Goal: Obtain resource: Download file/media

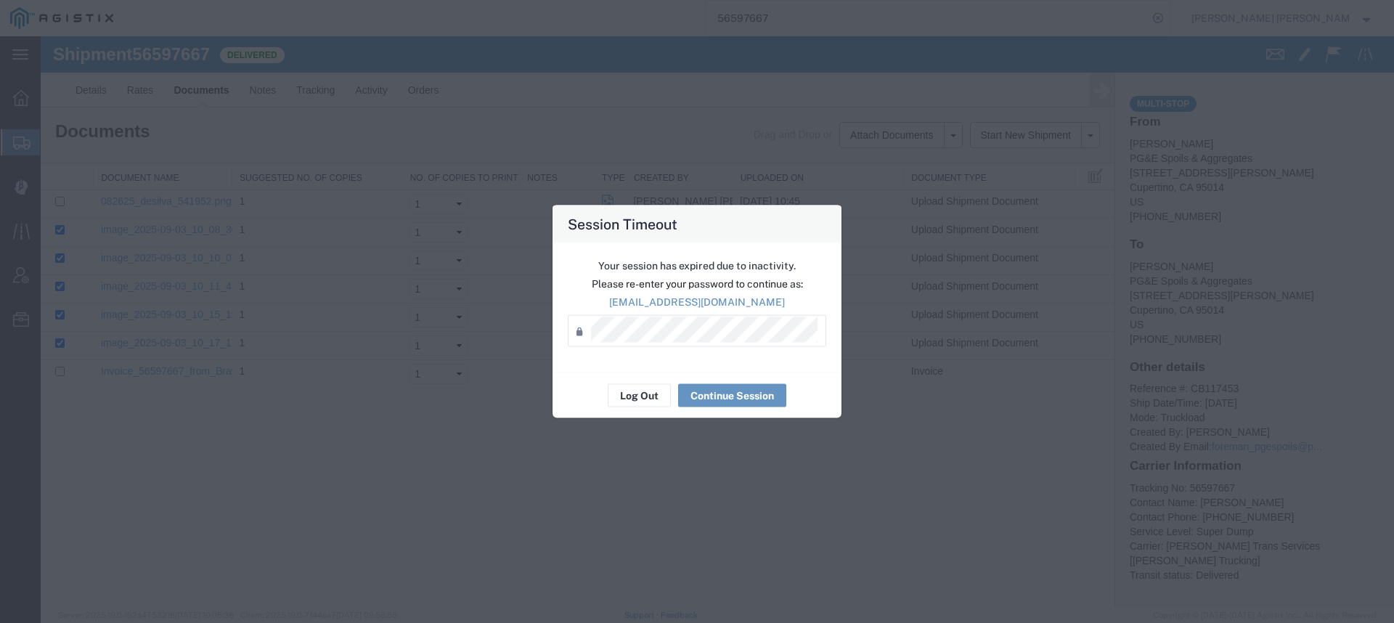
click at [668, 312] on div "Your session has expired due to inactivity. Please re-enter your password to co…" at bounding box center [697, 307] width 289 height 129
click at [711, 402] on button "Continue Session" at bounding box center [732, 395] width 108 height 23
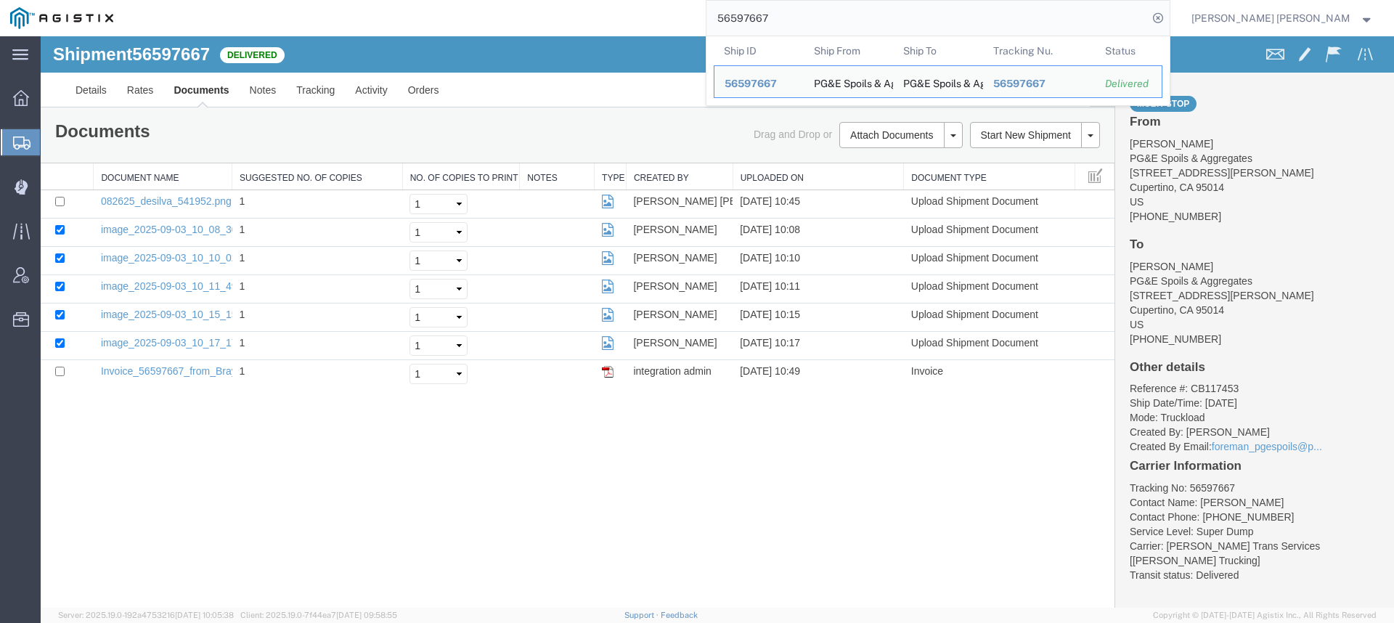
click at [858, 18] on input "56597667" at bounding box center [928, 18] width 442 height 35
click at [1169, 15] on icon at bounding box center [1158, 18] width 20 height 20
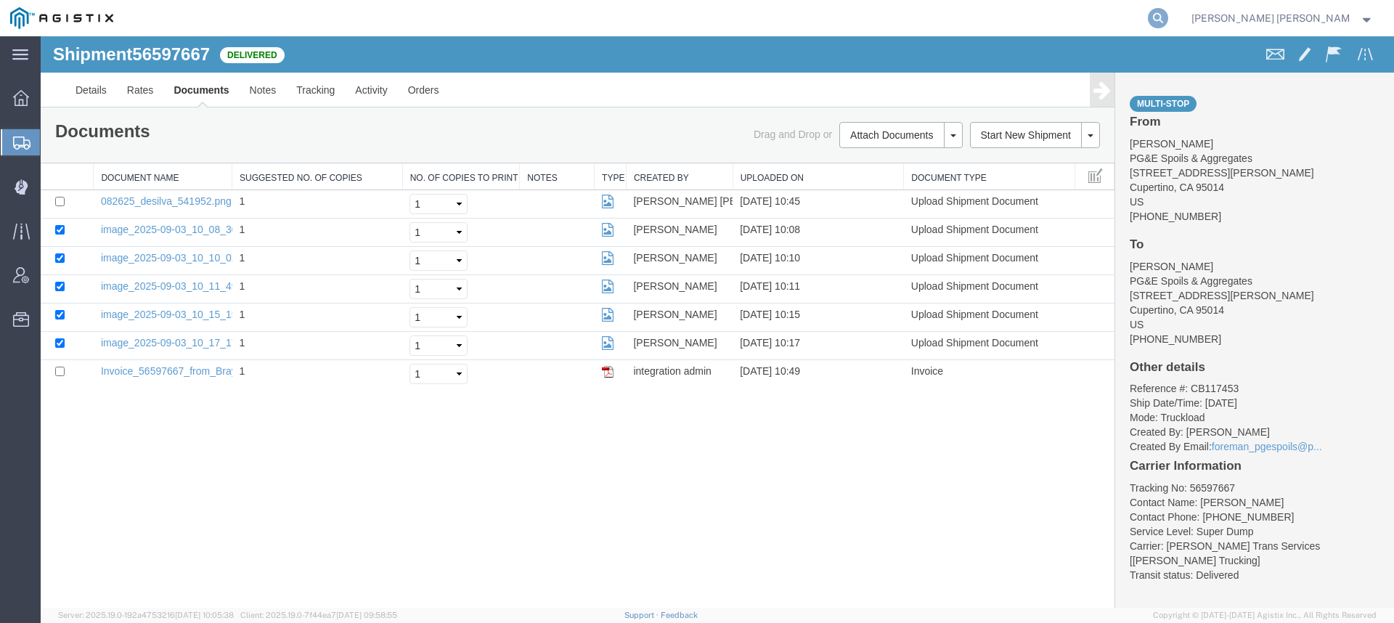
click at [1169, 19] on icon at bounding box center [1158, 18] width 20 height 20
click at [1105, 22] on input "search" at bounding box center [928, 18] width 442 height 35
paste input "56795915"
type input "56795915"
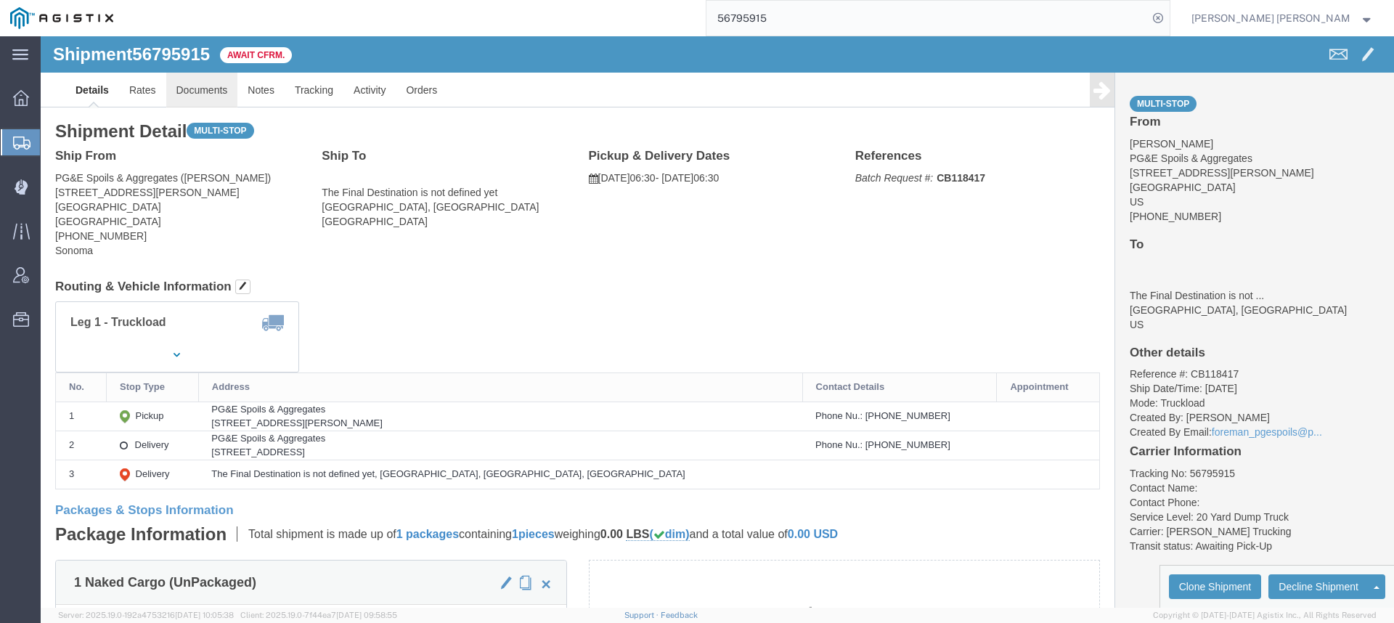
click link "Documents"
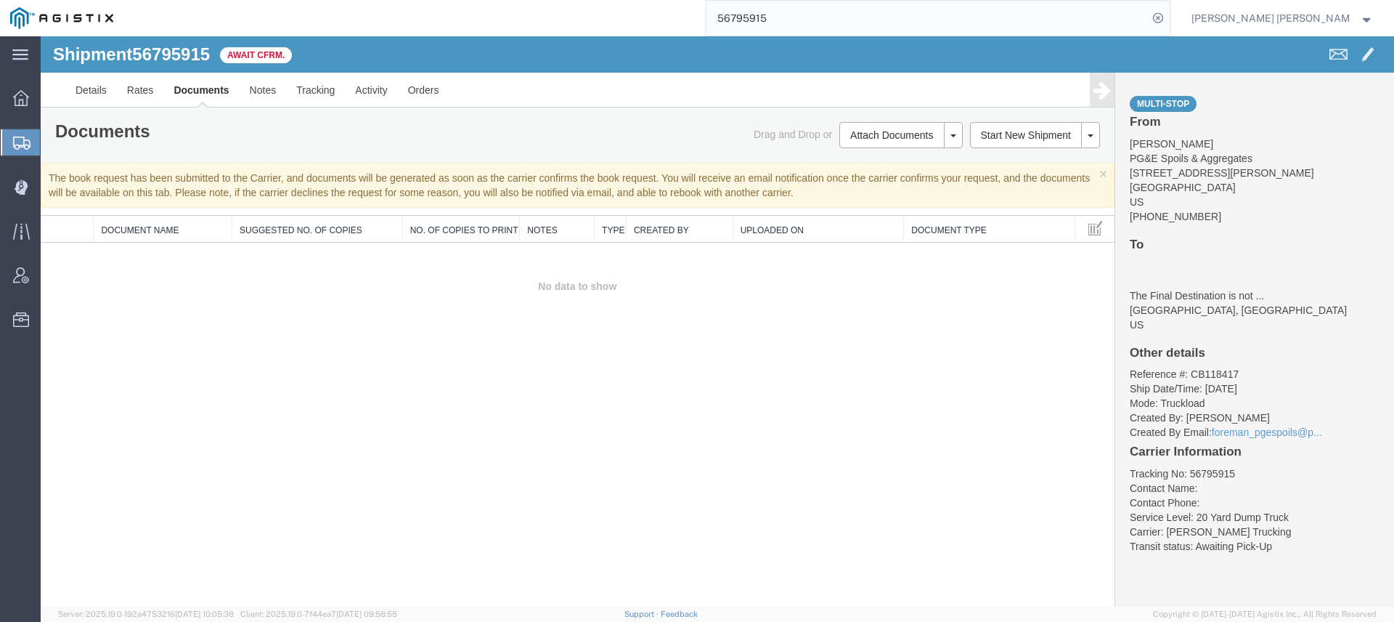
drag, startPoint x: 755, startPoint y: 0, endPoint x: 890, endPoint y: 10, distance: 136.2
click at [890, 7] on input "56795915" at bounding box center [928, 18] width 442 height 35
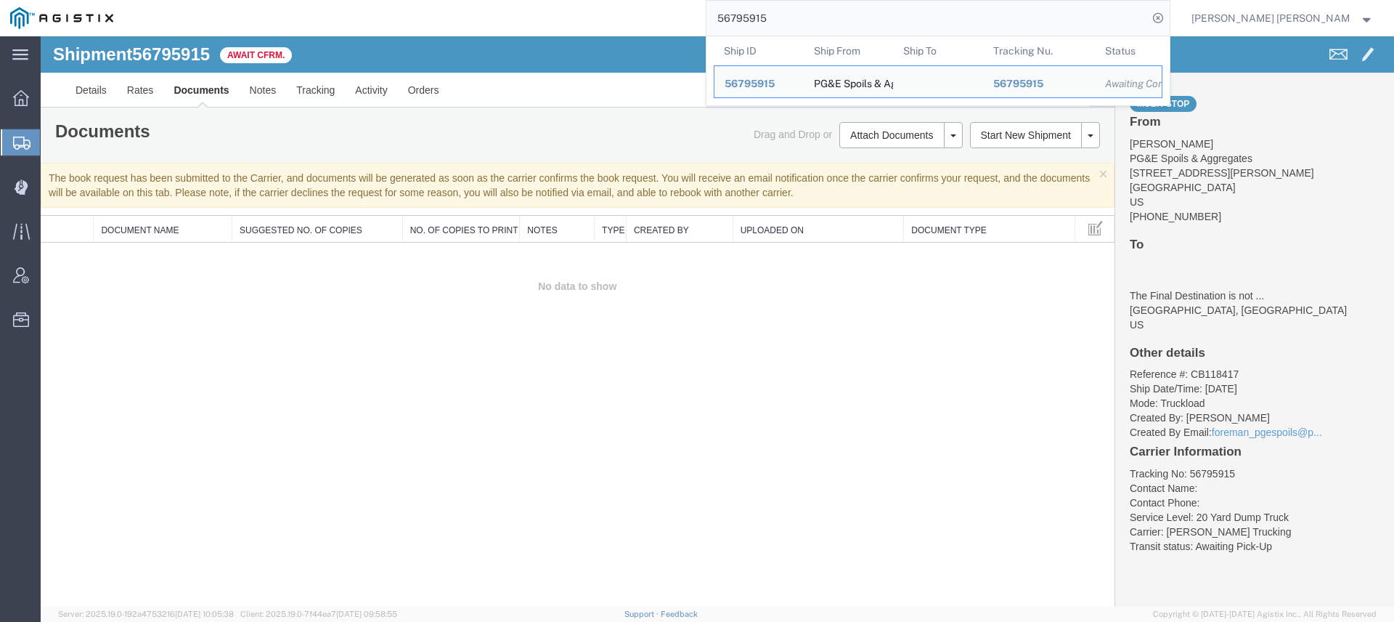
drag, startPoint x: 792, startPoint y: 8, endPoint x: 681, endPoint y: 4, distance: 111.2
click at [723, 6] on div "56795915 Ship ID Ship From Ship To Tracking Nu. Status Ship ID 56795915 Ship Fr…" at bounding box center [646, 18] width 1047 height 36
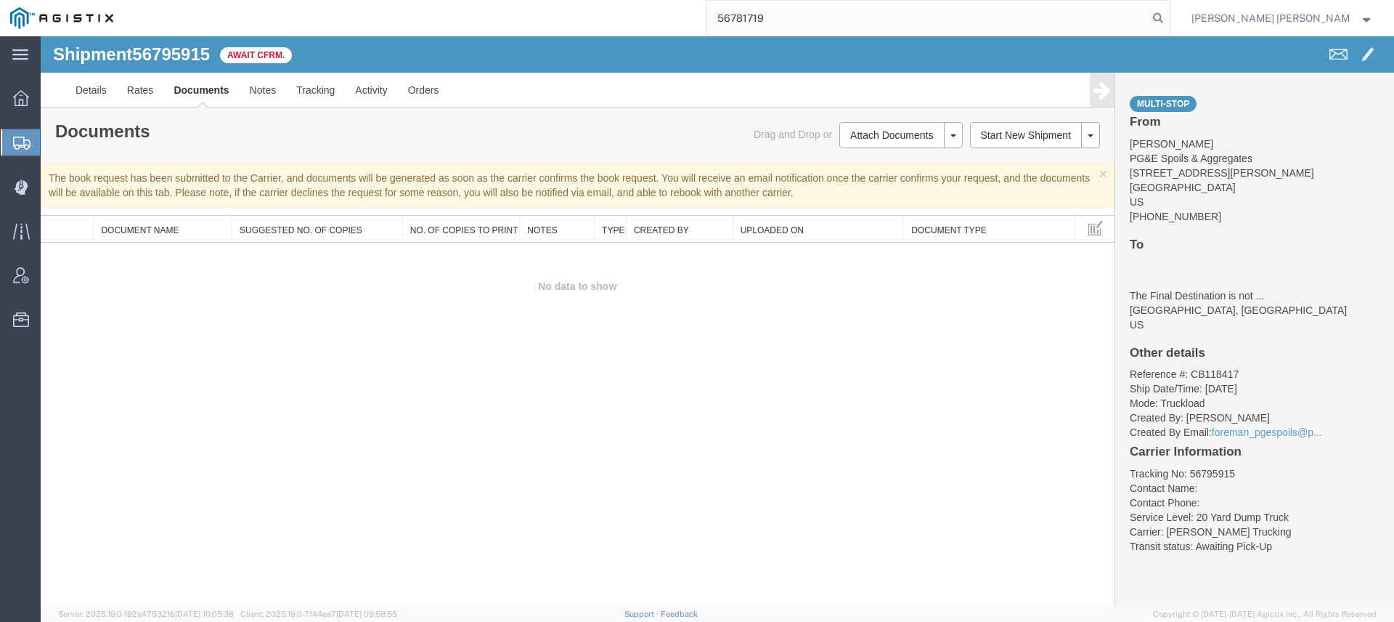
type input "56781719"
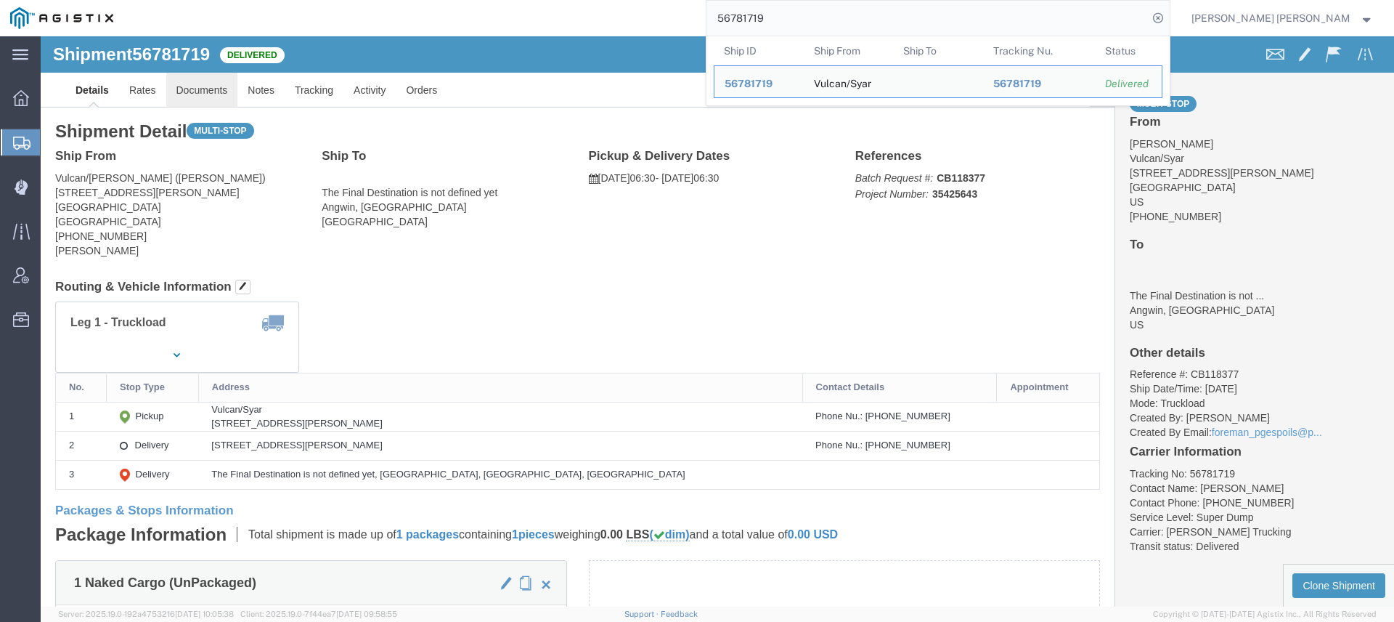
click link "Documents"
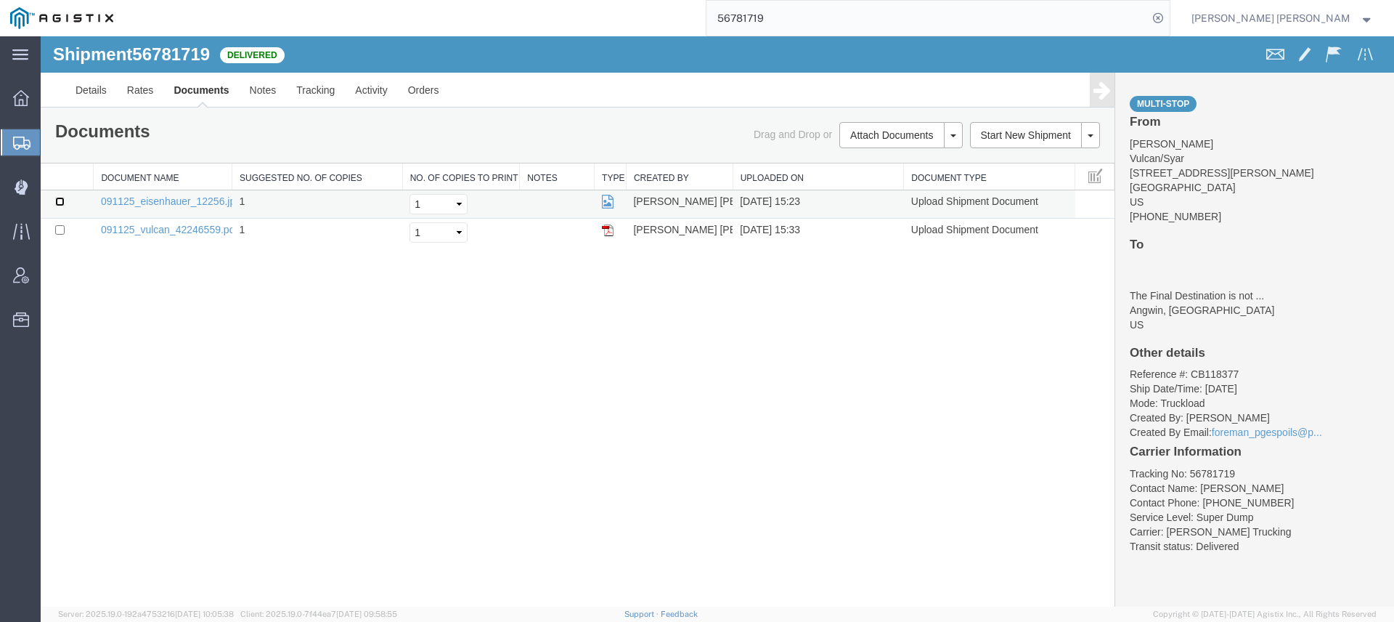
click at [58, 205] on input "checkbox" at bounding box center [59, 201] width 9 height 9
checkbox input "true"
click at [61, 229] on input "checkbox" at bounding box center [59, 229] width 9 height 9
checkbox input "true"
click at [880, 158] on link "Print Documents" at bounding box center [899, 160] width 126 height 22
